Goal: Find specific page/section: Find specific page/section

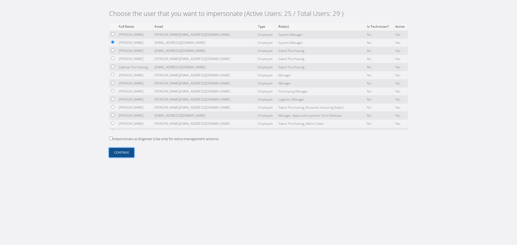
click at [123, 154] on button "Continue" at bounding box center [121, 152] width 25 height 9
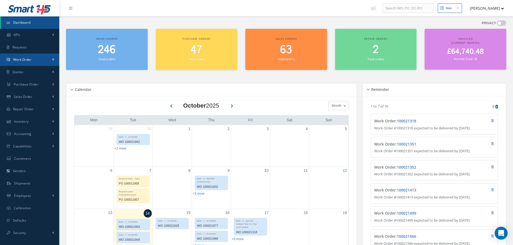
click at [33, 61] on link "Work Order" at bounding box center [29, 60] width 59 height 12
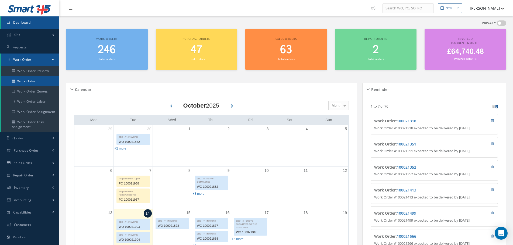
click at [34, 84] on link "Work Order" at bounding box center [30, 81] width 58 height 10
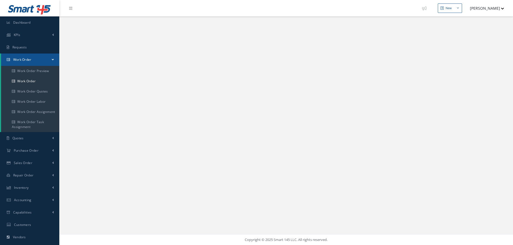
select select "25"
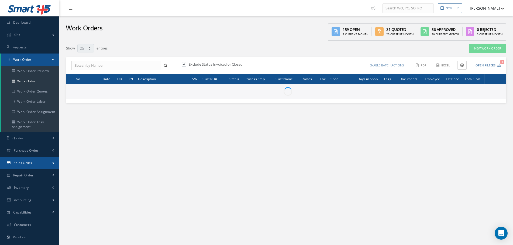
click at [52, 168] on link "Sales Order" at bounding box center [29, 163] width 59 height 12
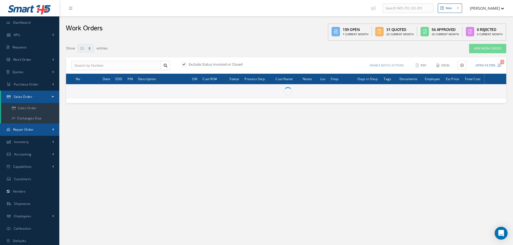
click at [45, 130] on link "Repair Order" at bounding box center [29, 130] width 59 height 12
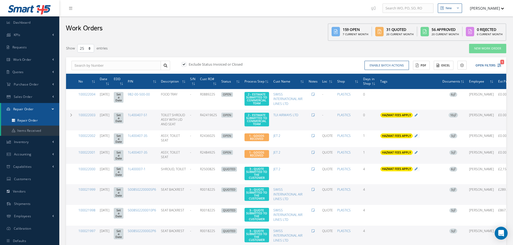
click at [38, 122] on link "Repair Order" at bounding box center [30, 121] width 58 height 10
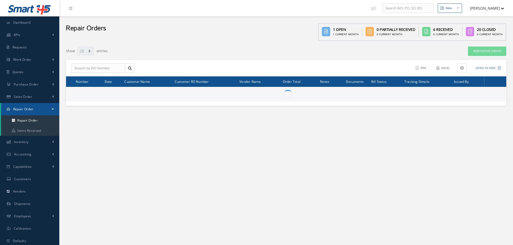
select select "25"
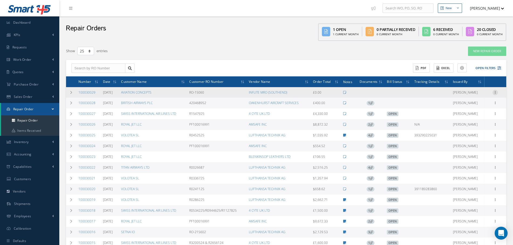
click at [494, 92] on icon at bounding box center [494, 92] width 5 height 4
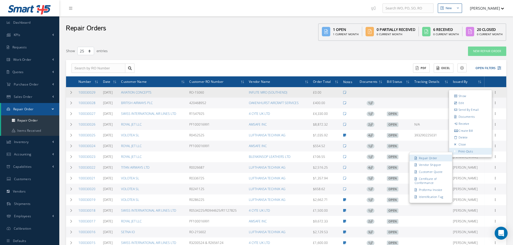
click at [437, 161] on link "Repair Order" at bounding box center [430, 158] width 43 height 7
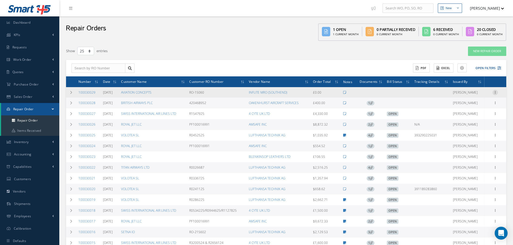
click at [496, 93] on icon at bounding box center [494, 92] width 5 height 4
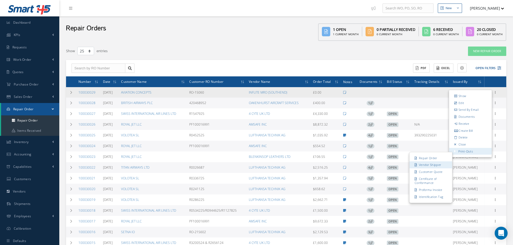
click at [433, 162] on link "Vendor Shipper" at bounding box center [430, 165] width 43 height 7
